Goal: Check status: Check status

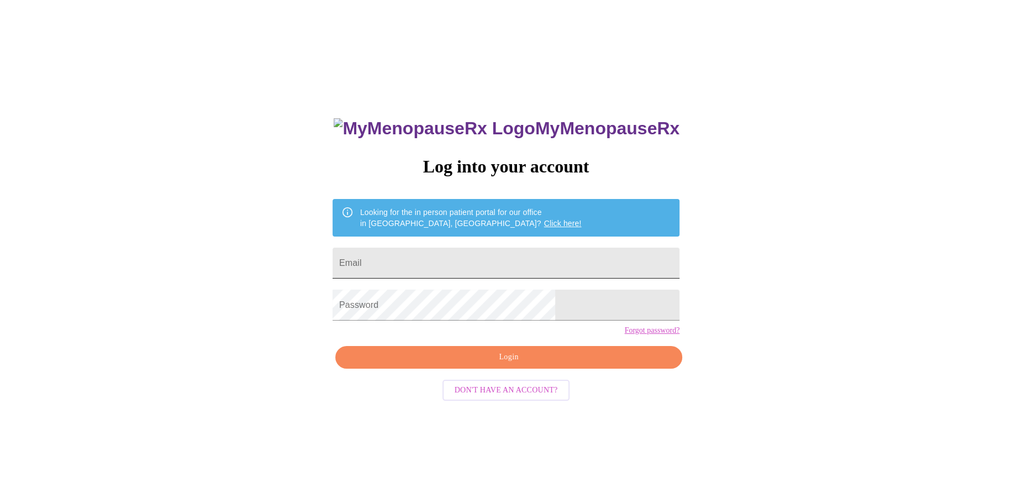
click at [483, 261] on input "Email" at bounding box center [506, 262] width 347 height 31
type input "[EMAIL_ADDRESS][DOMAIN_NAME]"
click at [479, 364] on span "Login" at bounding box center [508, 357] width 321 height 14
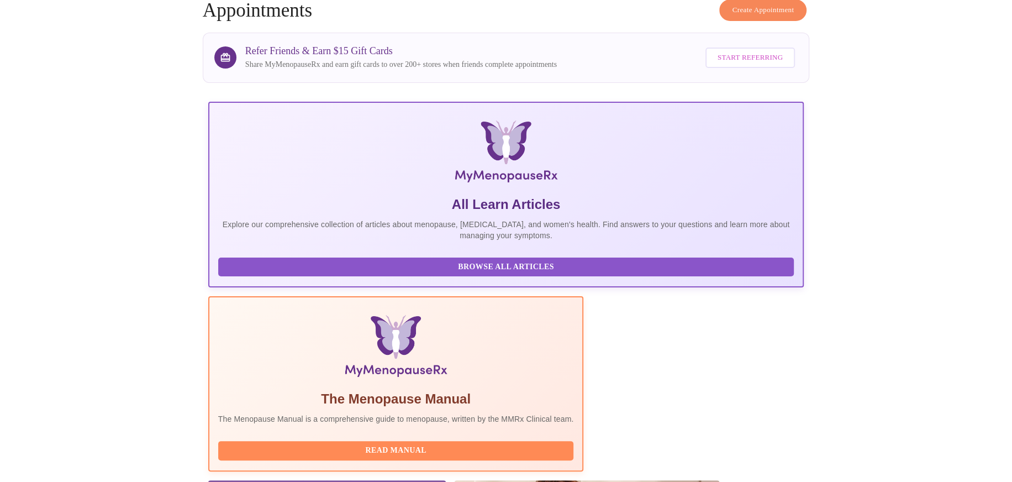
scroll to position [122, 0]
